Goal: Transaction & Acquisition: Obtain resource

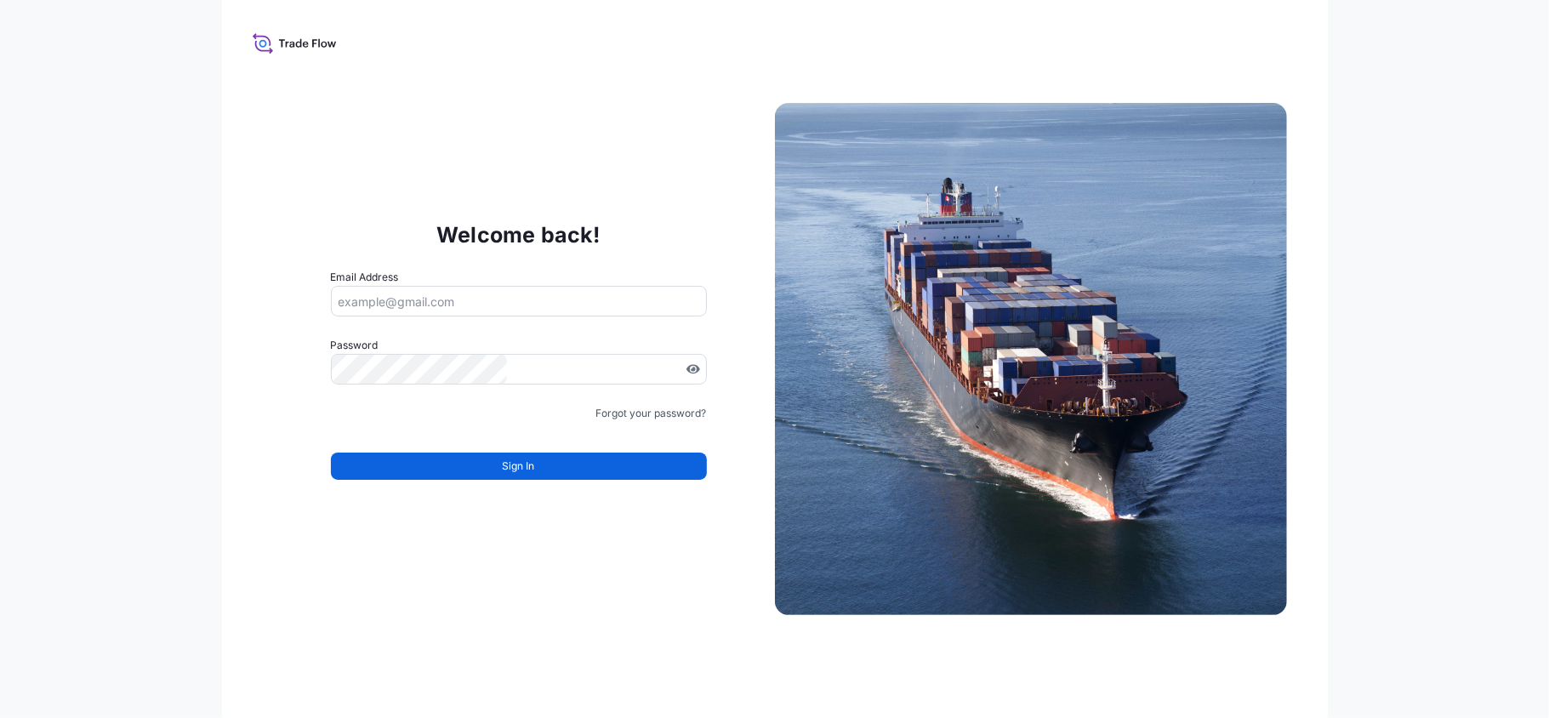
click at [624, 310] on input "Email Address" at bounding box center [519, 301] width 376 height 31
type input "[PERSON_NAME][EMAIL_ADDRESS][DOMAIN_NAME]"
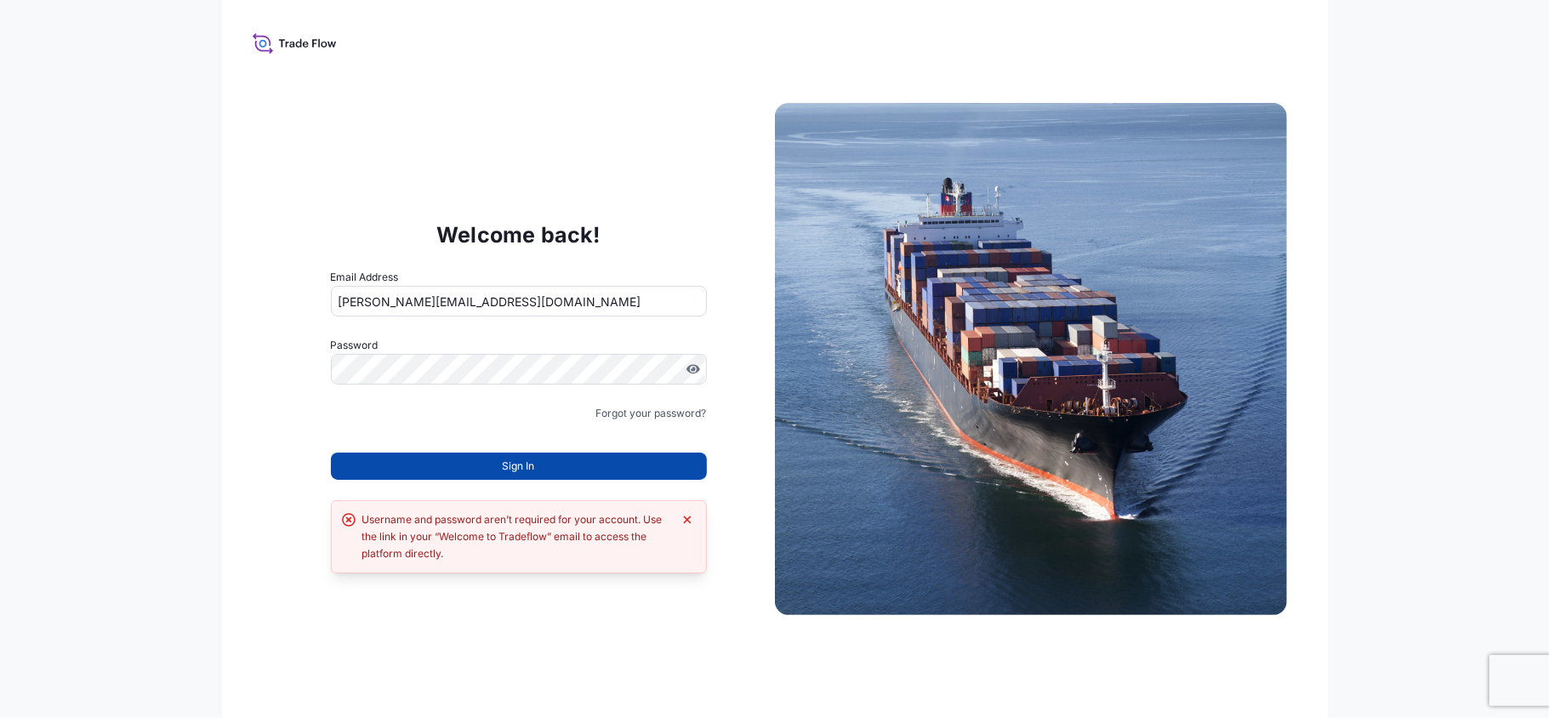
click at [476, 454] on button "Sign In" at bounding box center [519, 465] width 376 height 27
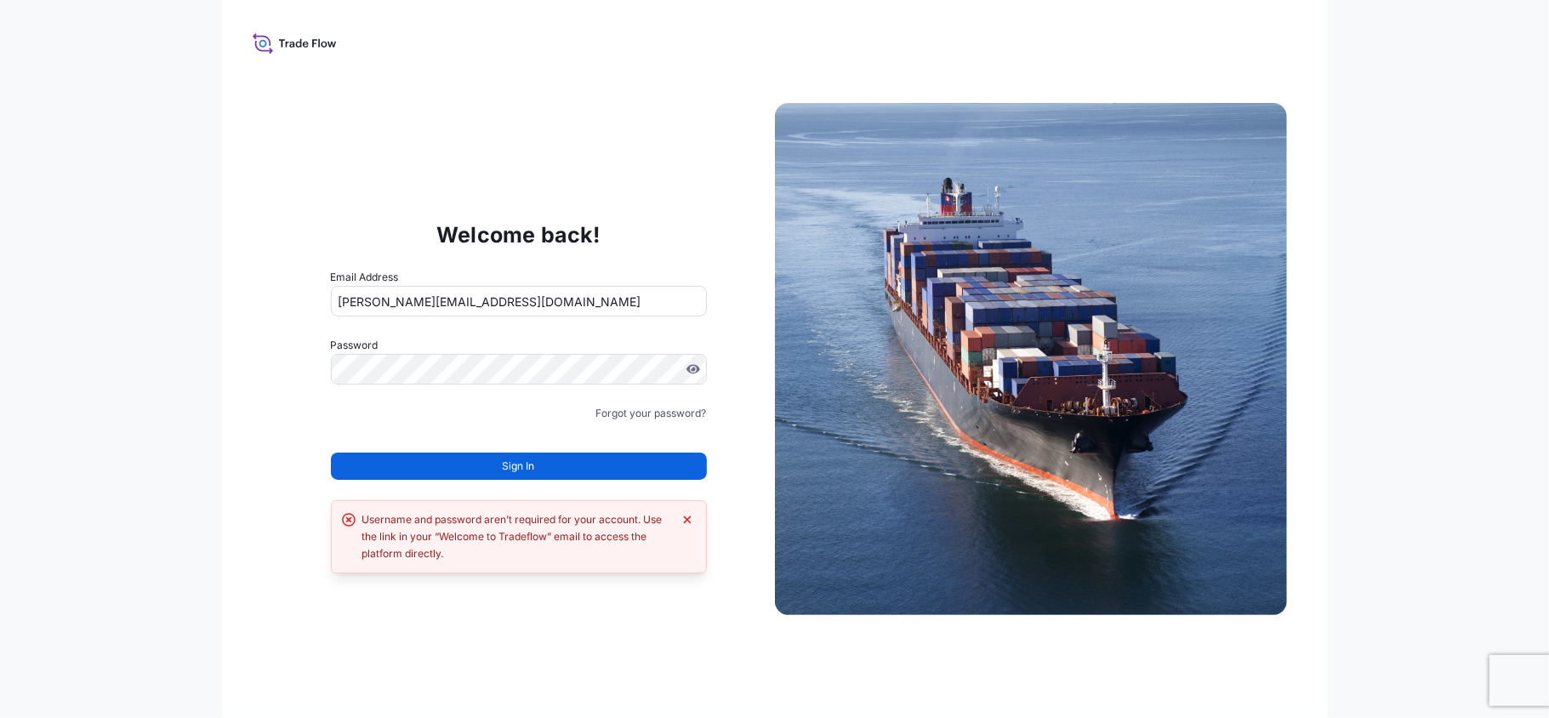
click at [476, 454] on button "Sign In" at bounding box center [519, 465] width 376 height 27
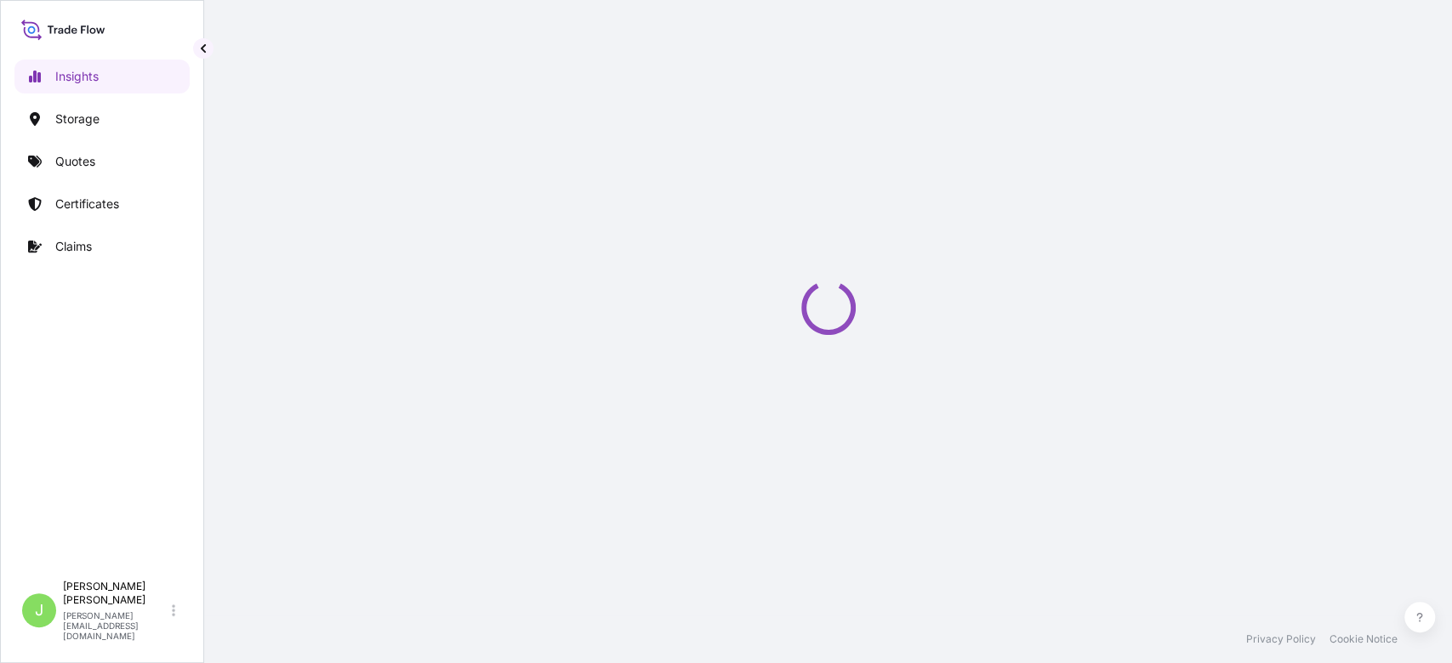
select select "2025"
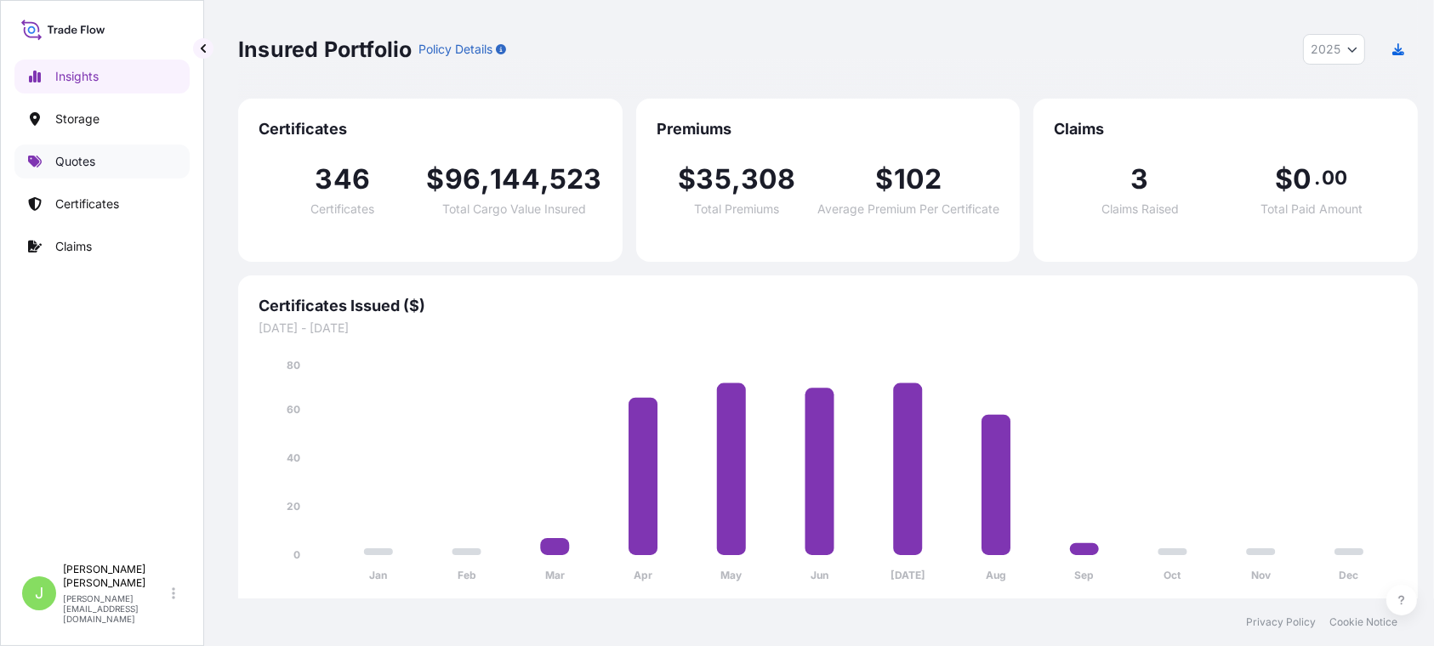
click at [47, 159] on link "Quotes" at bounding box center [101, 162] width 175 height 34
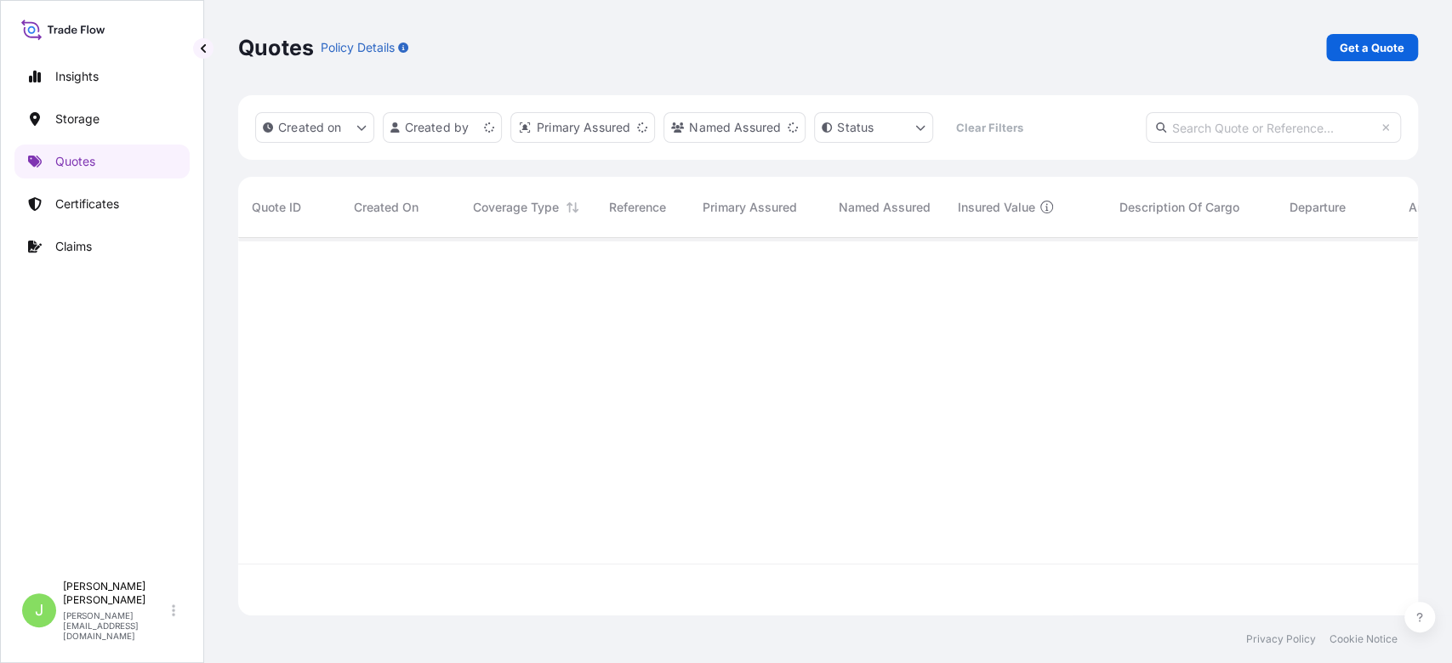
scroll to position [369, 1162]
click at [1386, 67] on div "Quotes Policy Details Get a Quote" at bounding box center [828, 47] width 1180 height 95
click at [1382, 53] on p "Get a Quote" at bounding box center [1371, 47] width 65 height 17
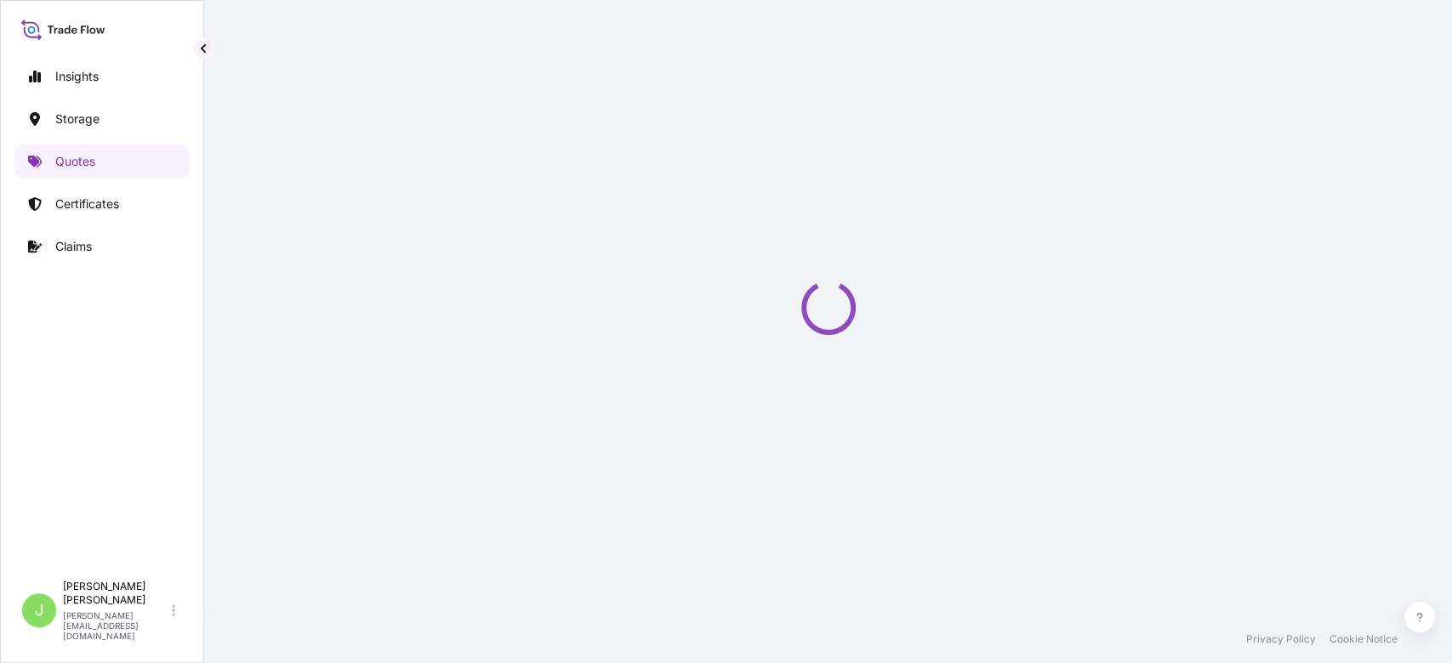
select select "Water"
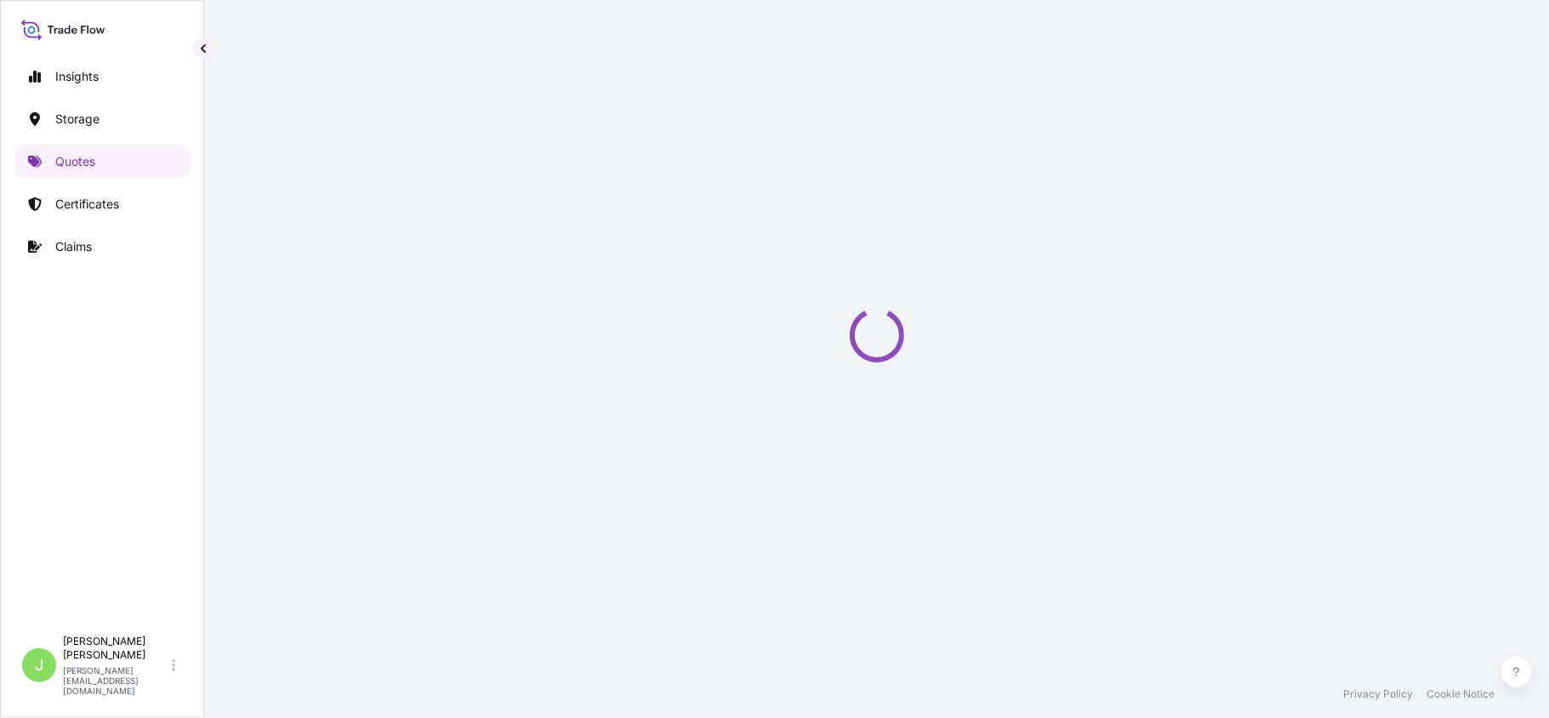
select select "Water"
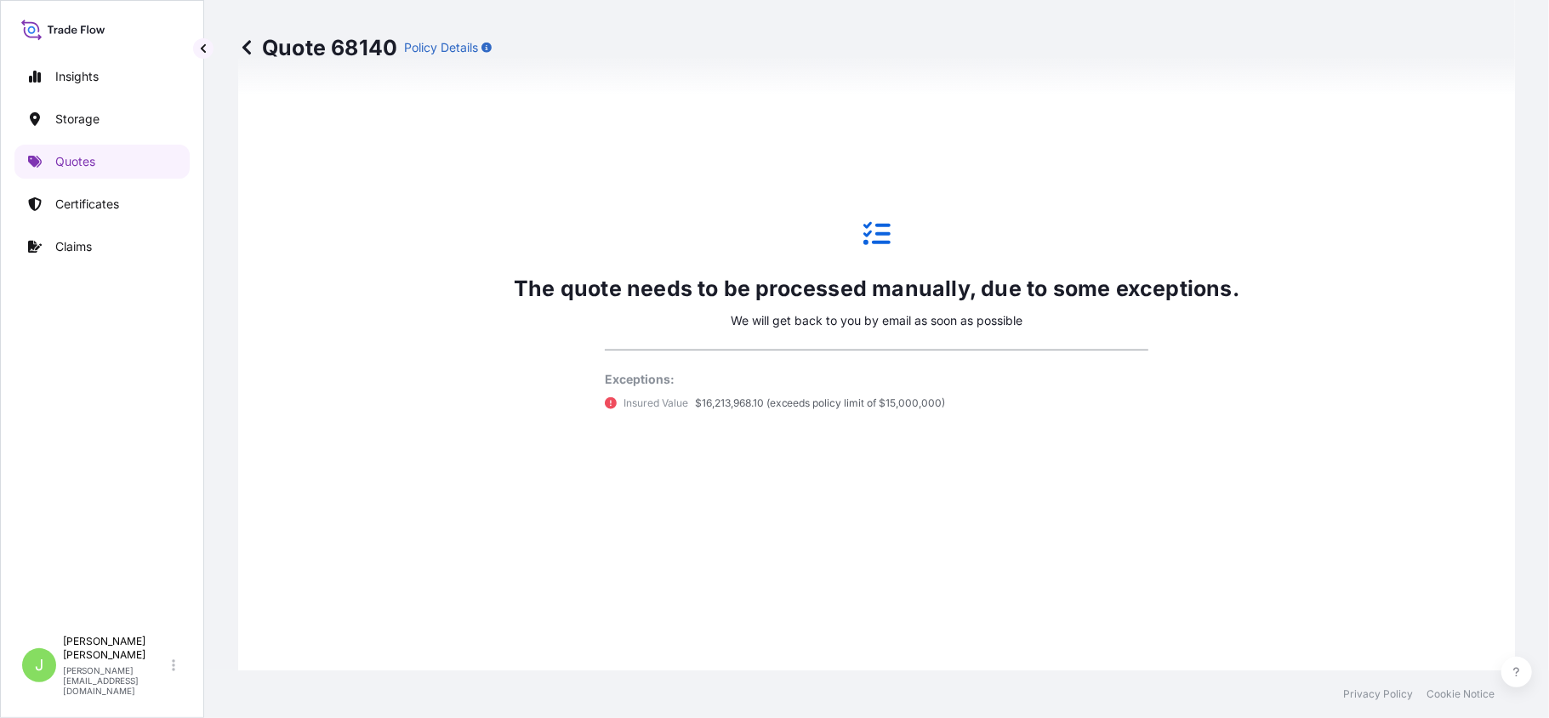
scroll to position [1134, 0]
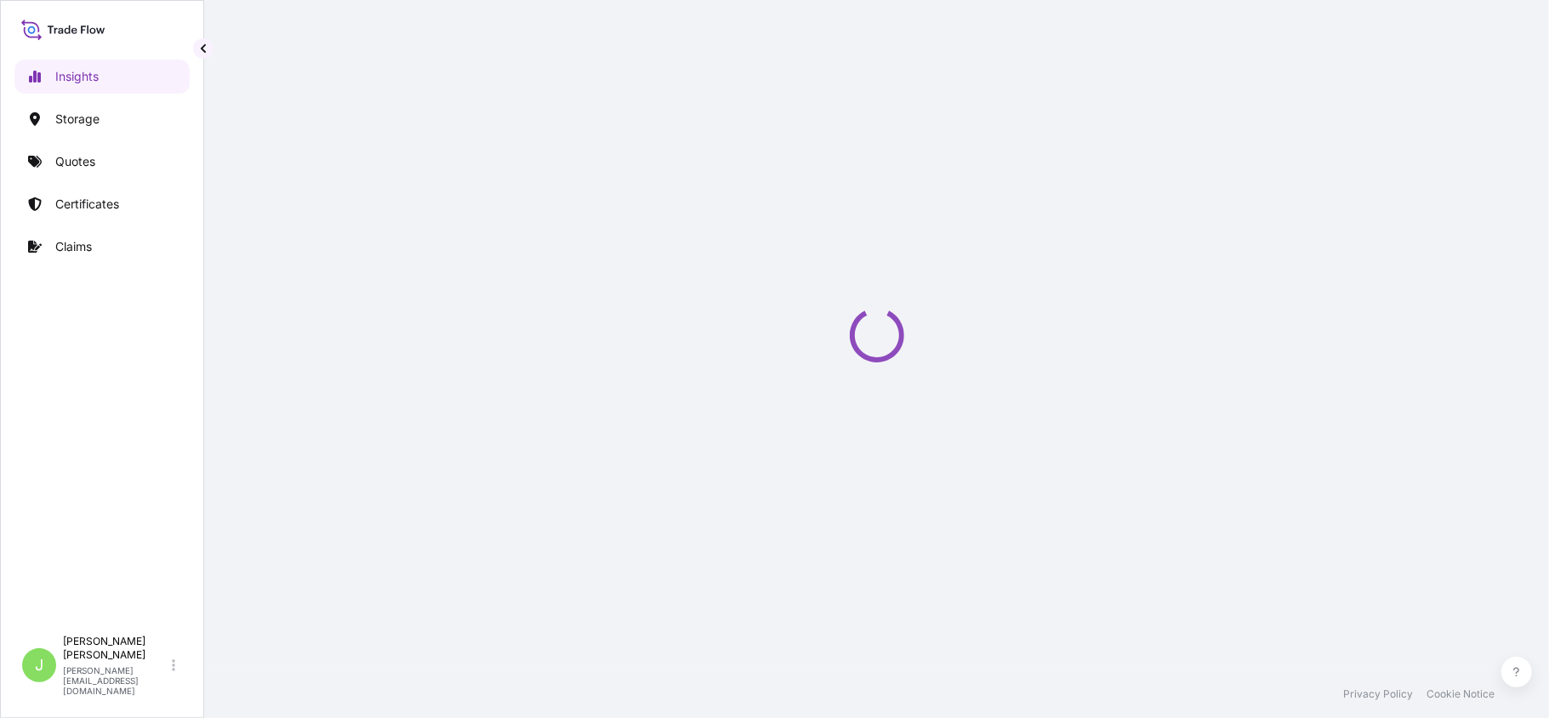
select select "2025"
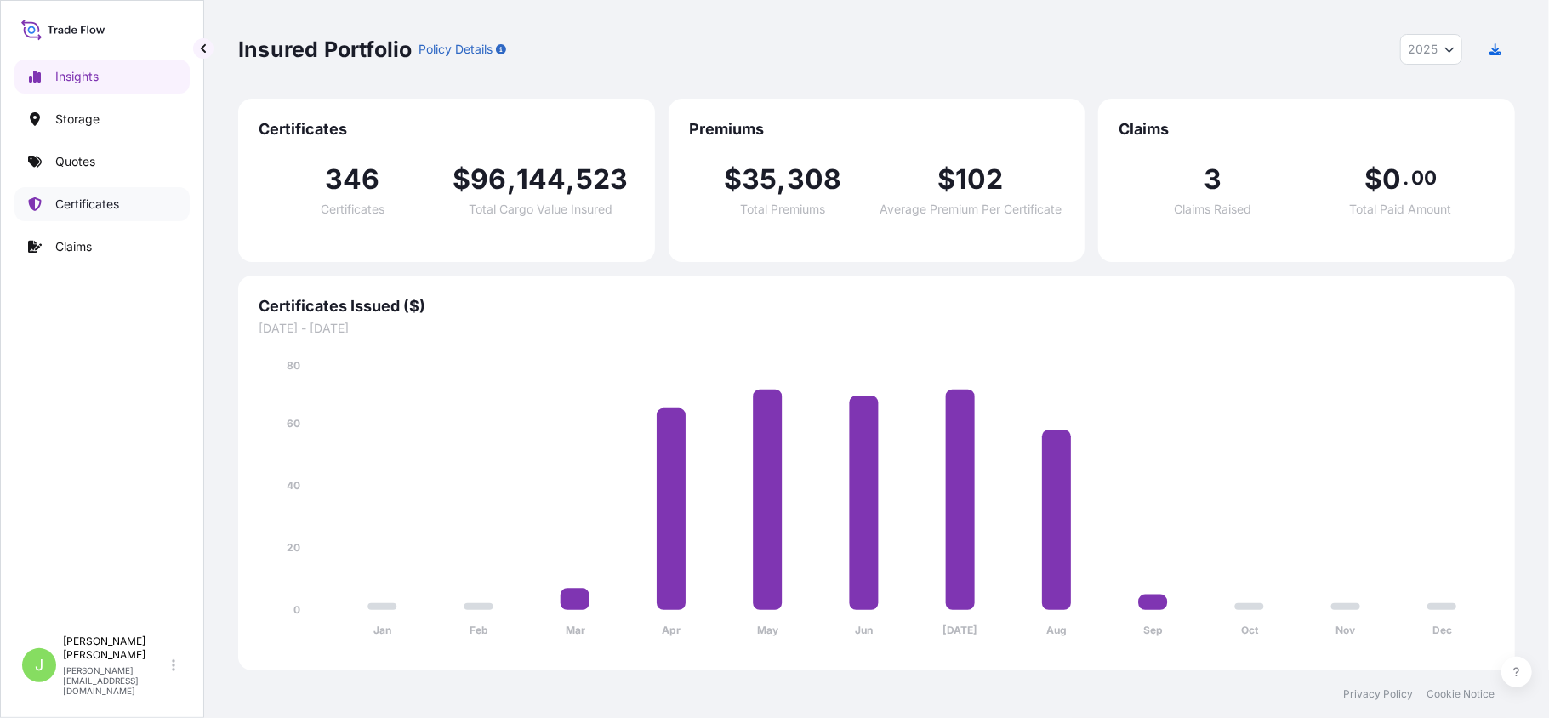
click at [79, 196] on p "Certificates" at bounding box center [87, 204] width 64 height 17
